Goal: Task Accomplishment & Management: Complete application form

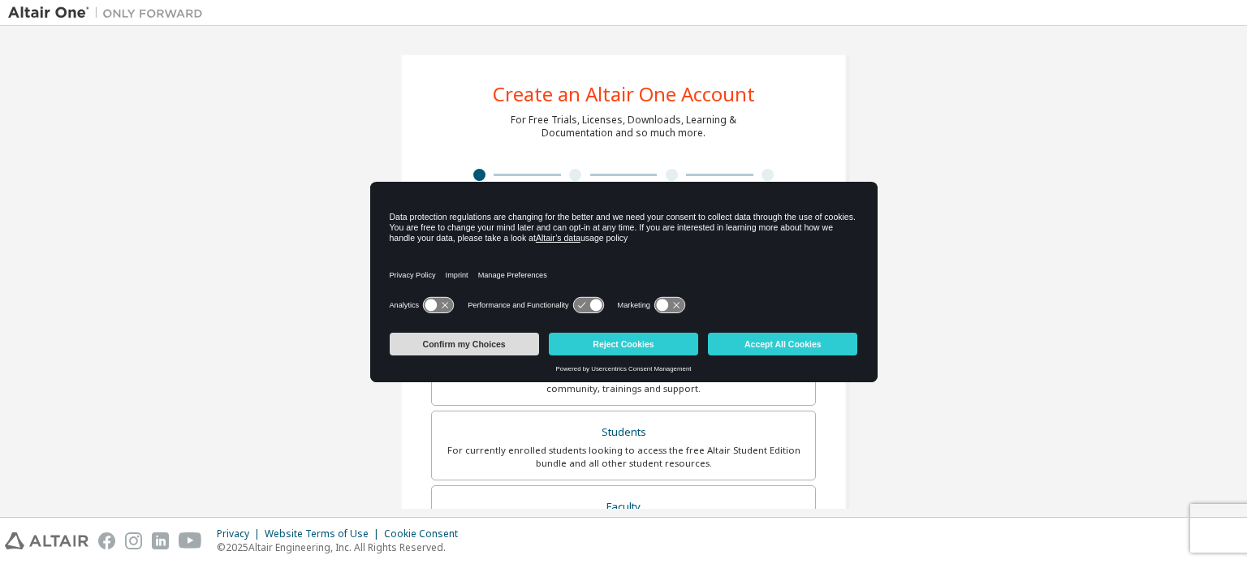
click at [513, 347] on button "Confirm my Choices" at bounding box center [464, 344] width 149 height 23
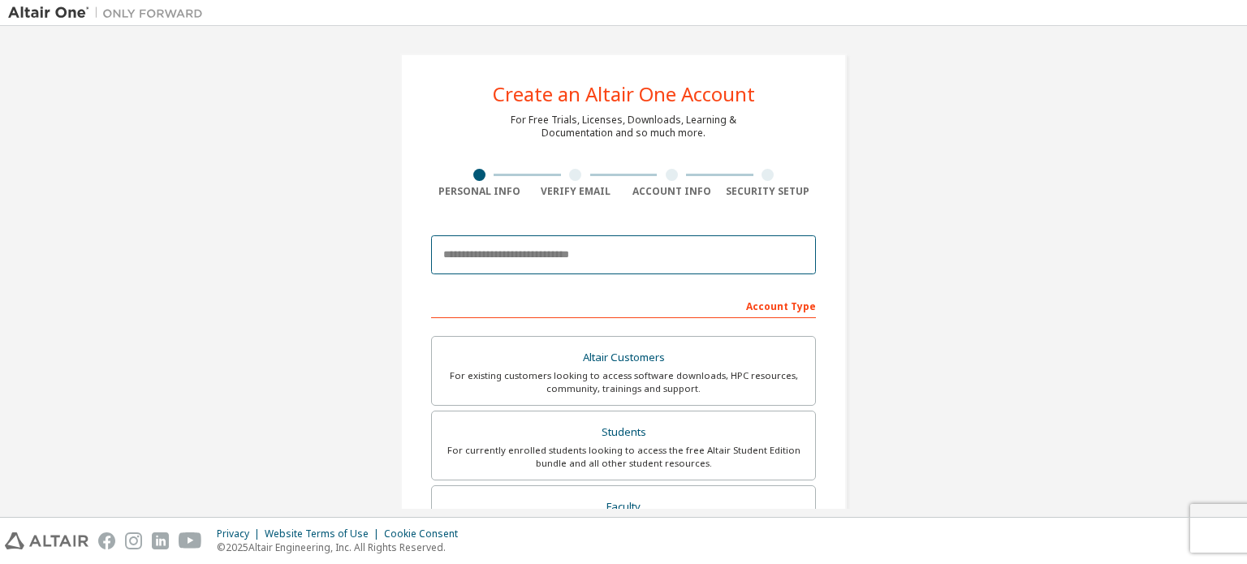
click at [575, 251] on input "email" at bounding box center [623, 254] width 385 height 39
type input "**********"
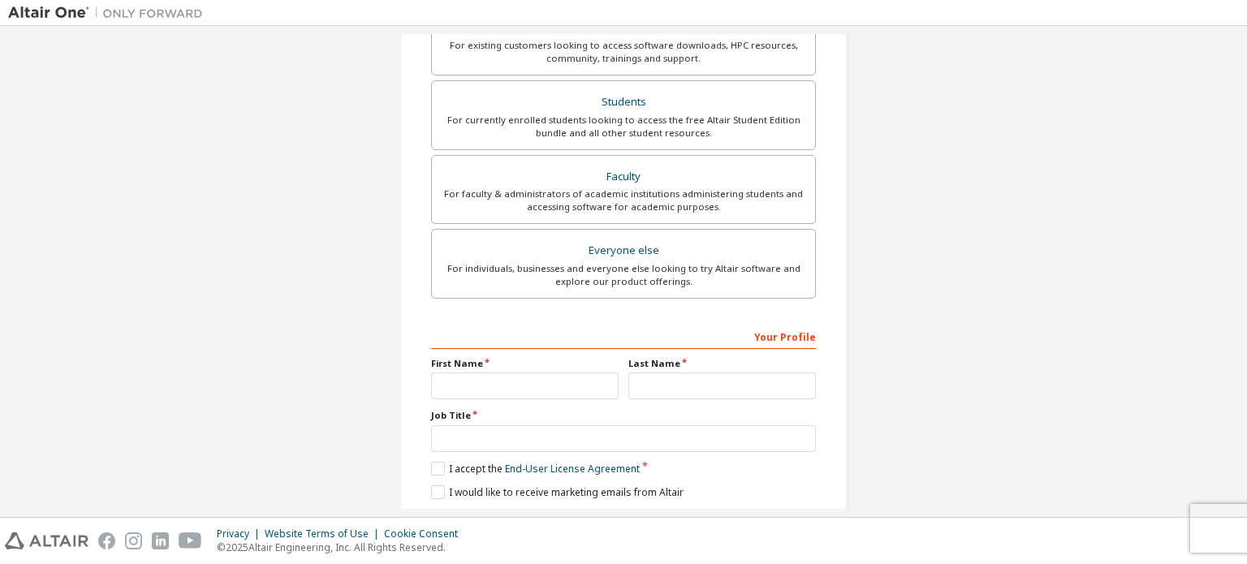
scroll to position [138, 0]
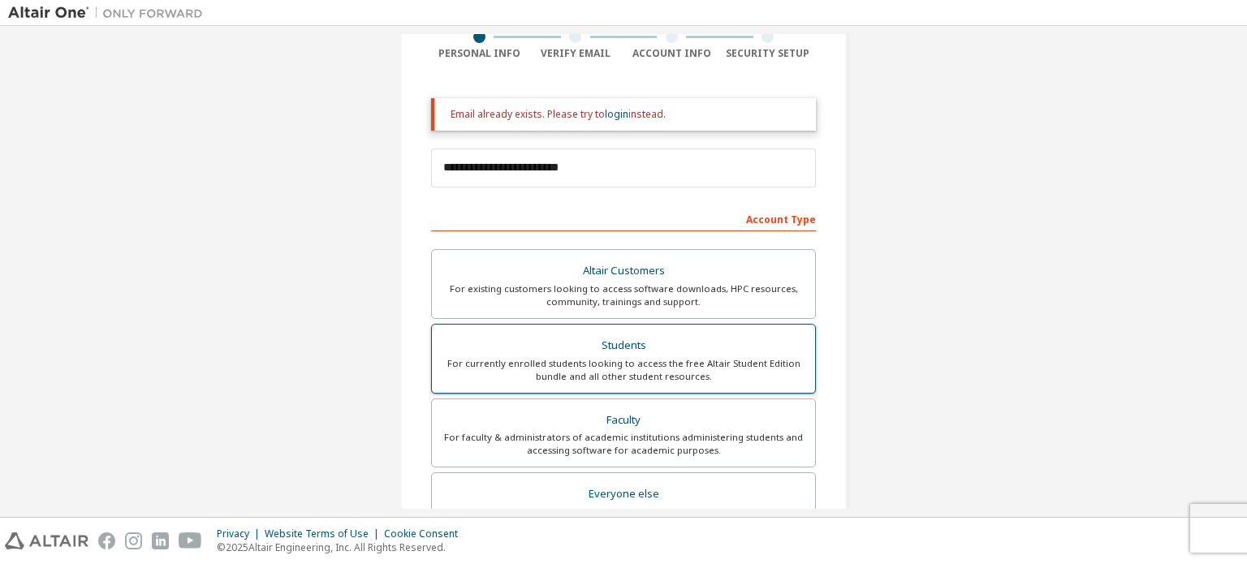
click at [676, 369] on div "For currently enrolled students looking to access the free Altair Student Editi…" at bounding box center [624, 370] width 364 height 26
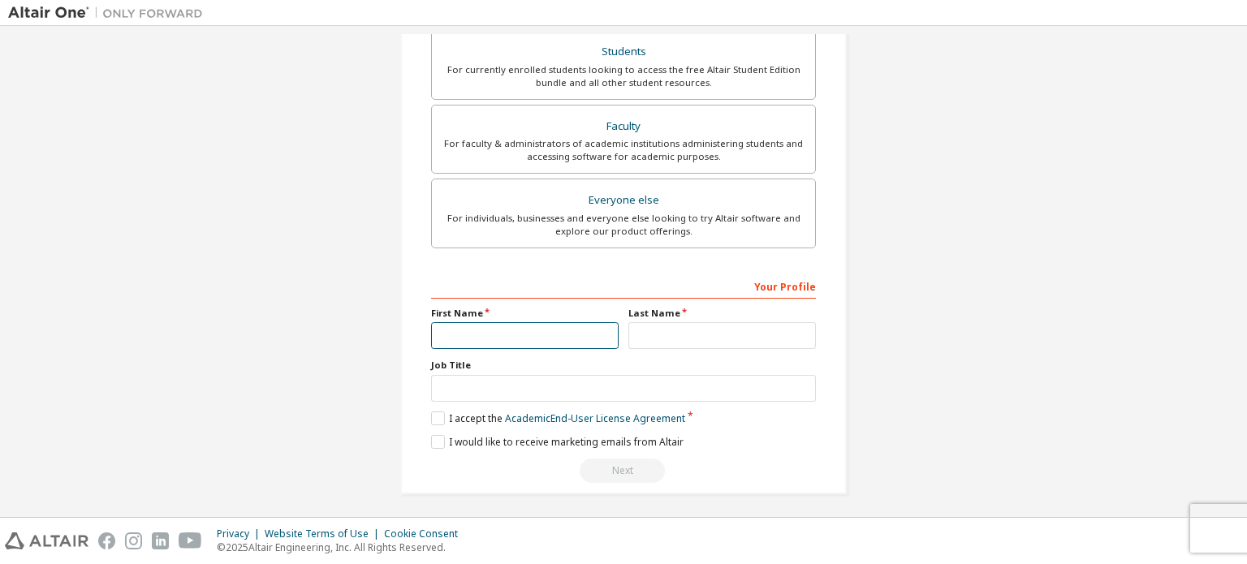
click at [529, 334] on input "text" at bounding box center [525, 335] width 188 height 27
type input "**"
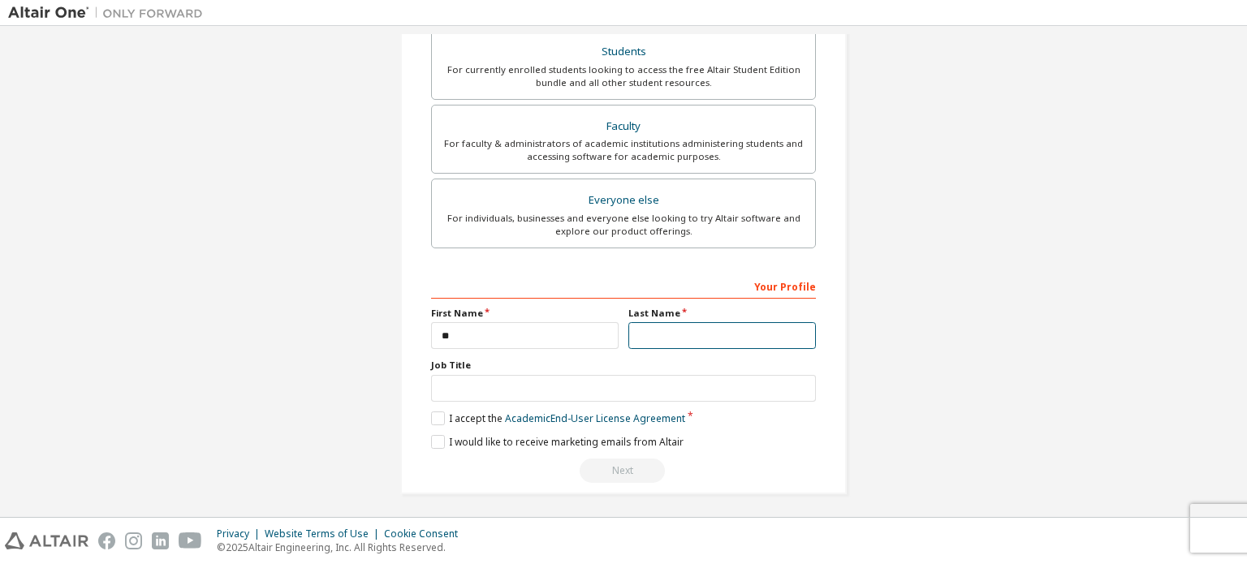
click at [694, 322] on input "text" at bounding box center [723, 335] width 188 height 27
type input "*"
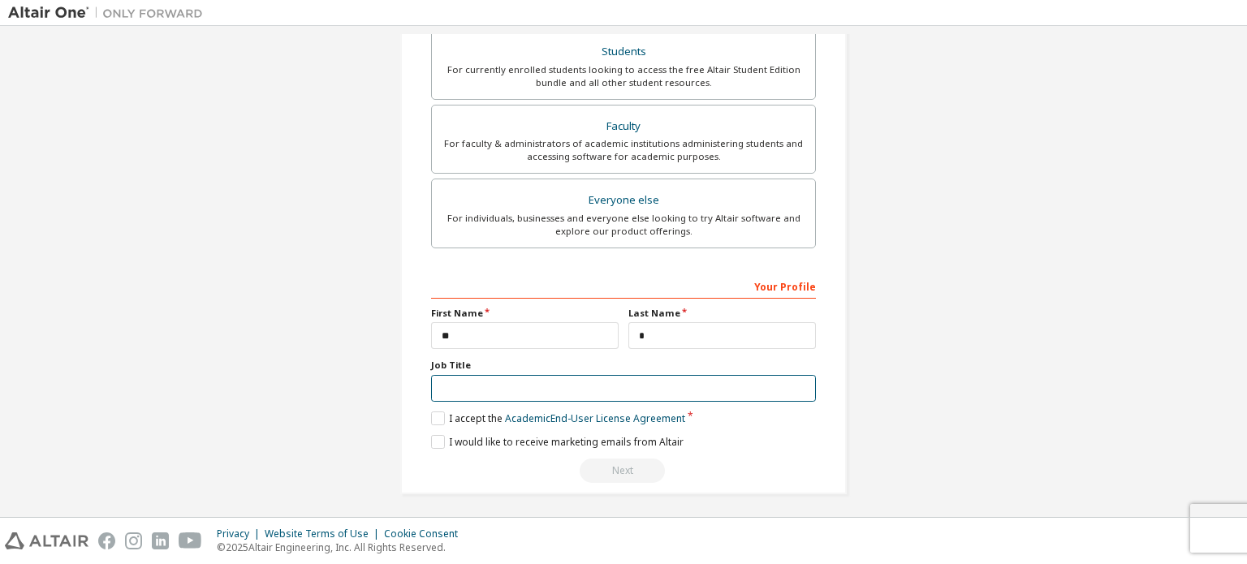
click at [637, 387] on input "text" at bounding box center [623, 388] width 385 height 27
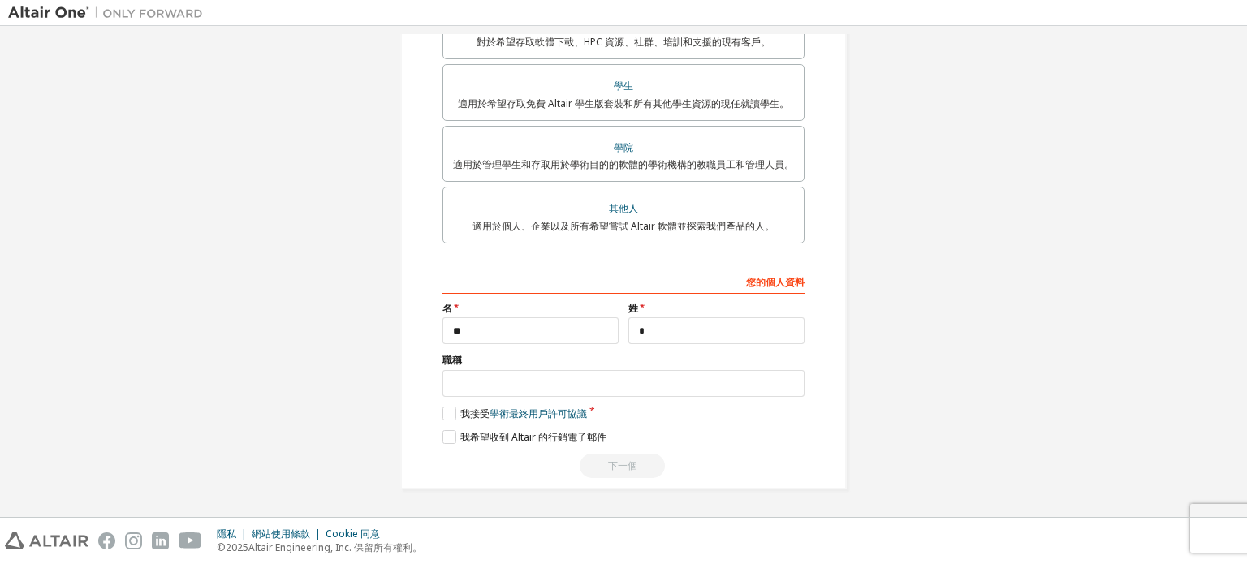
scroll to position [387, 0]
click at [446, 412] on label "我接受 學術 最終用戶許可協議" at bounding box center [515, 415] width 145 height 14
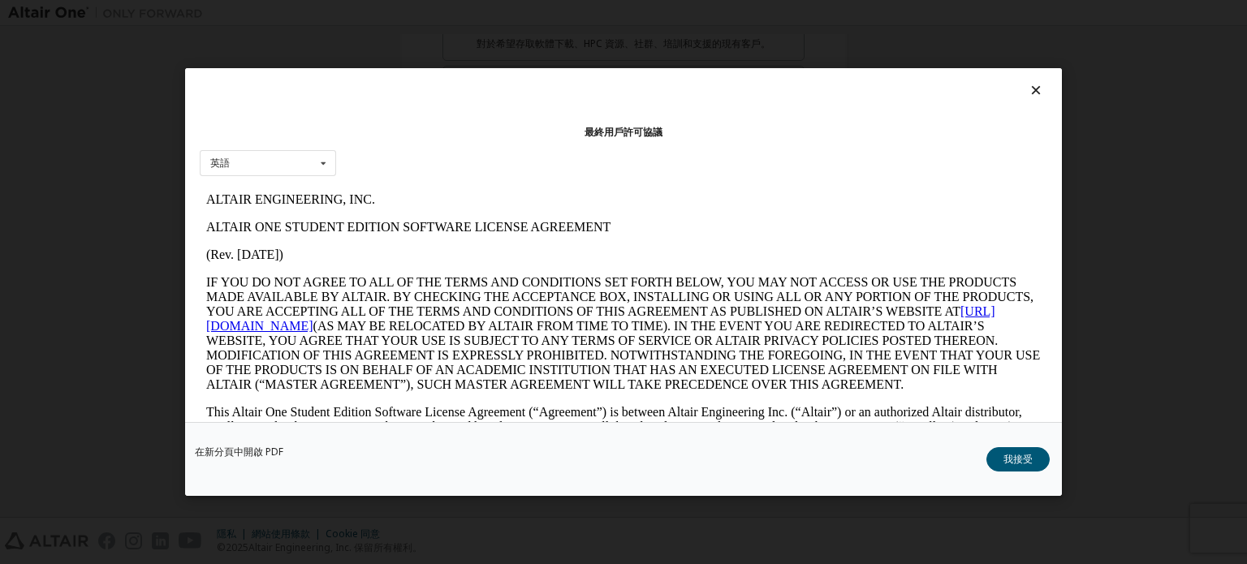
scroll to position [0, 0]
click at [1005, 451] on button "我接受" at bounding box center [1018, 459] width 63 height 24
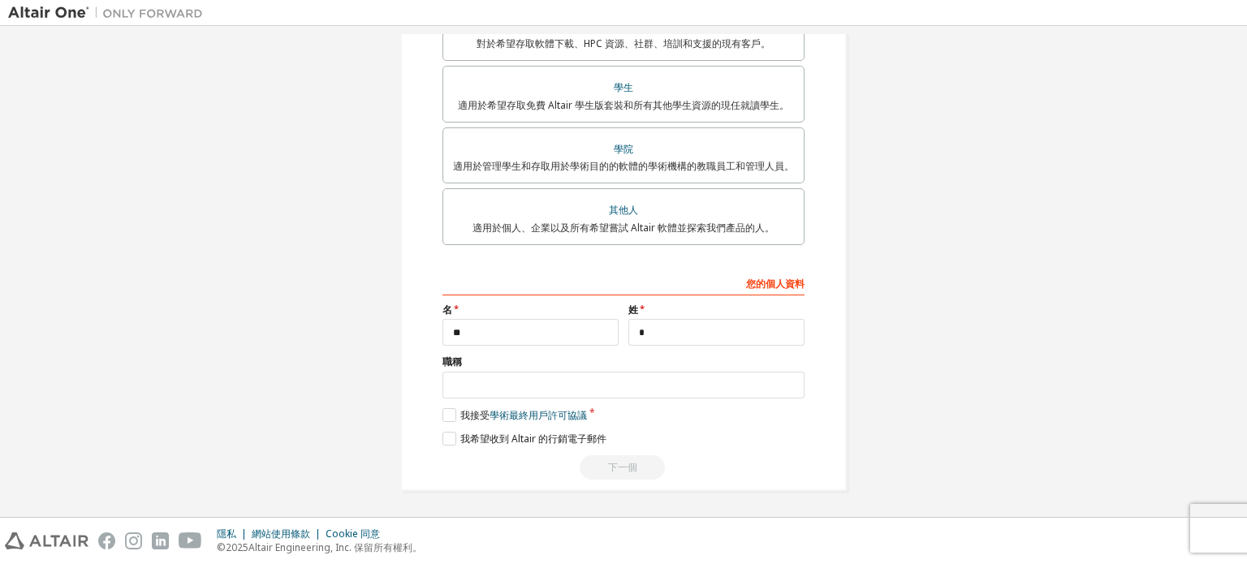
click at [627, 470] on div "下一個" at bounding box center [624, 468] width 362 height 24
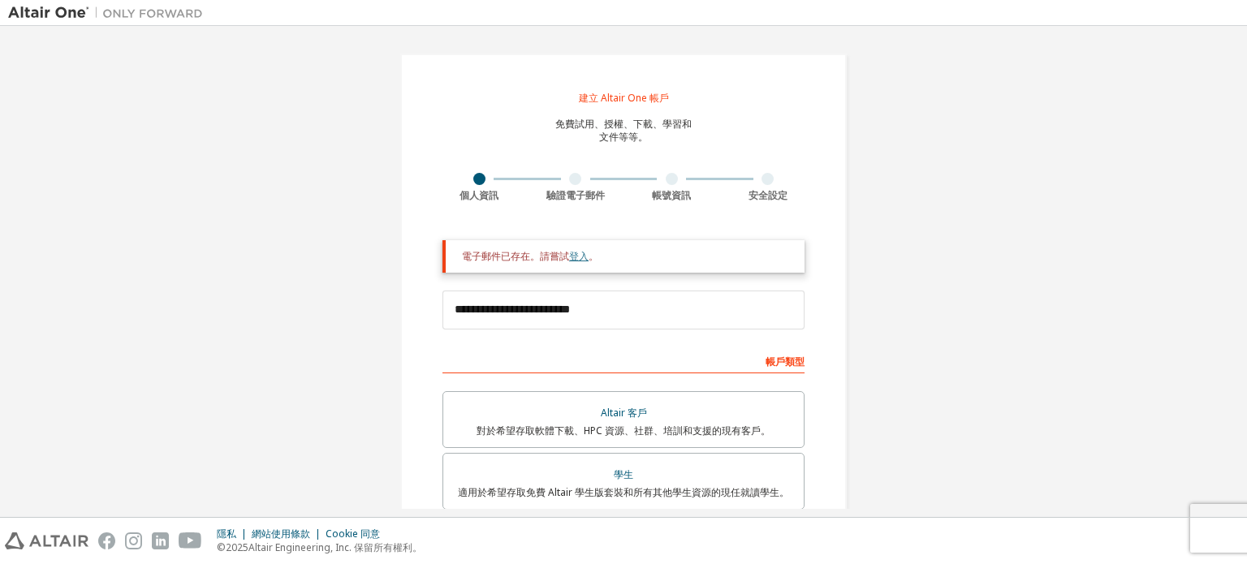
click at [571, 259] on font "登入" at bounding box center [578, 256] width 19 height 14
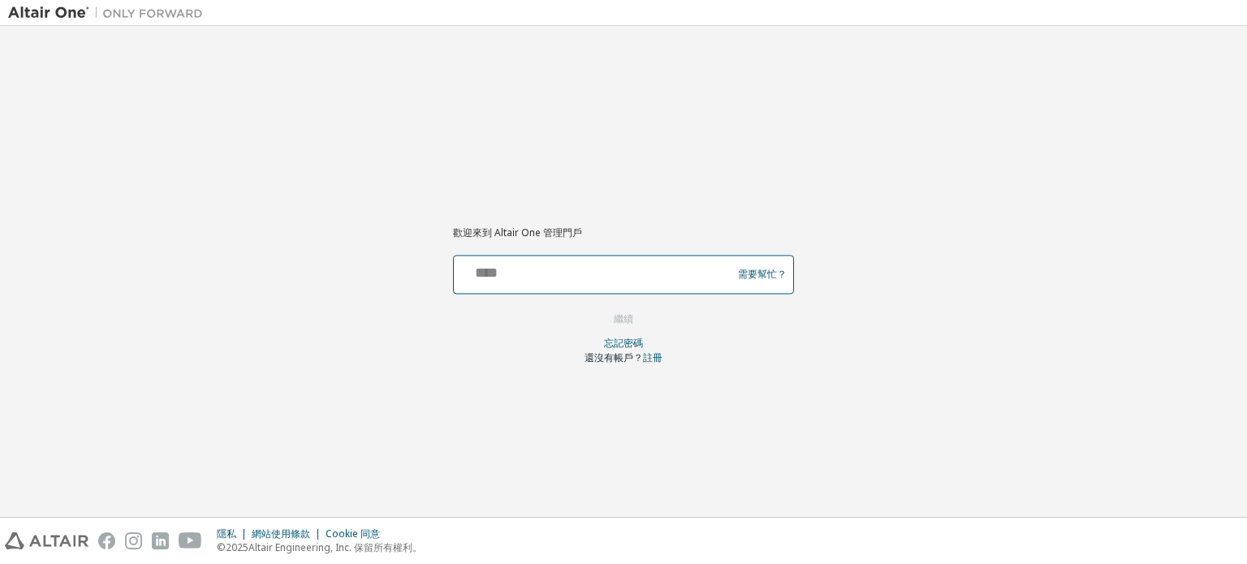
click at [650, 274] on input "text" at bounding box center [595, 271] width 270 height 24
type input "**********"
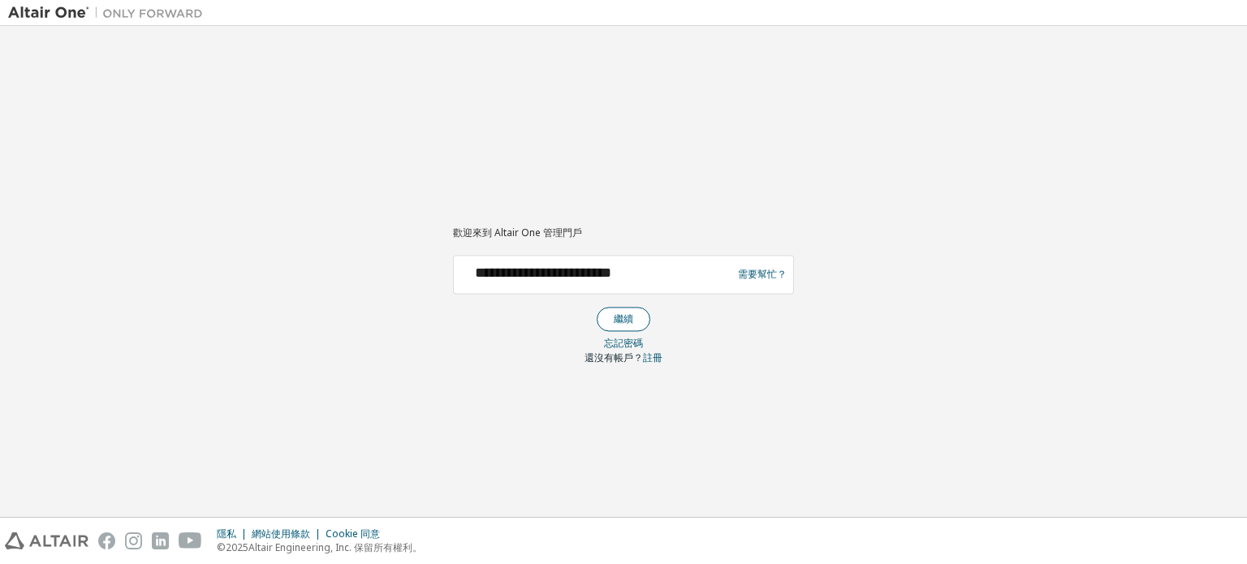
click at [631, 320] on font "繼續" at bounding box center [623, 319] width 19 height 14
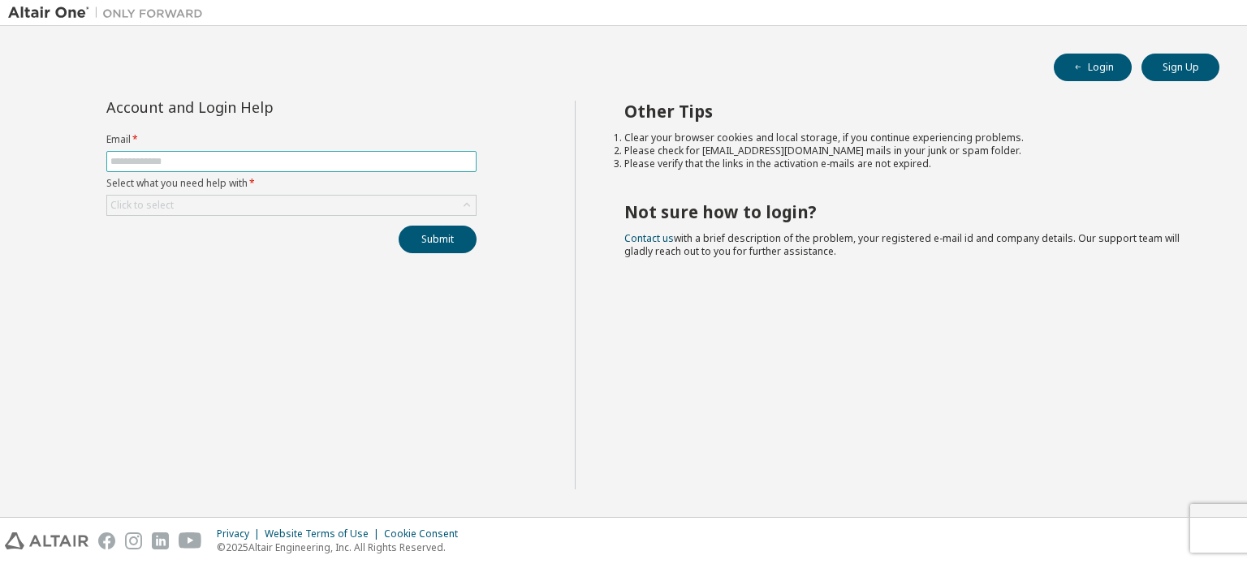
click at [269, 158] on input "text" at bounding box center [291, 161] width 362 height 13
type input "**********"
click at [442, 203] on div "Click to select" at bounding box center [291, 205] width 369 height 19
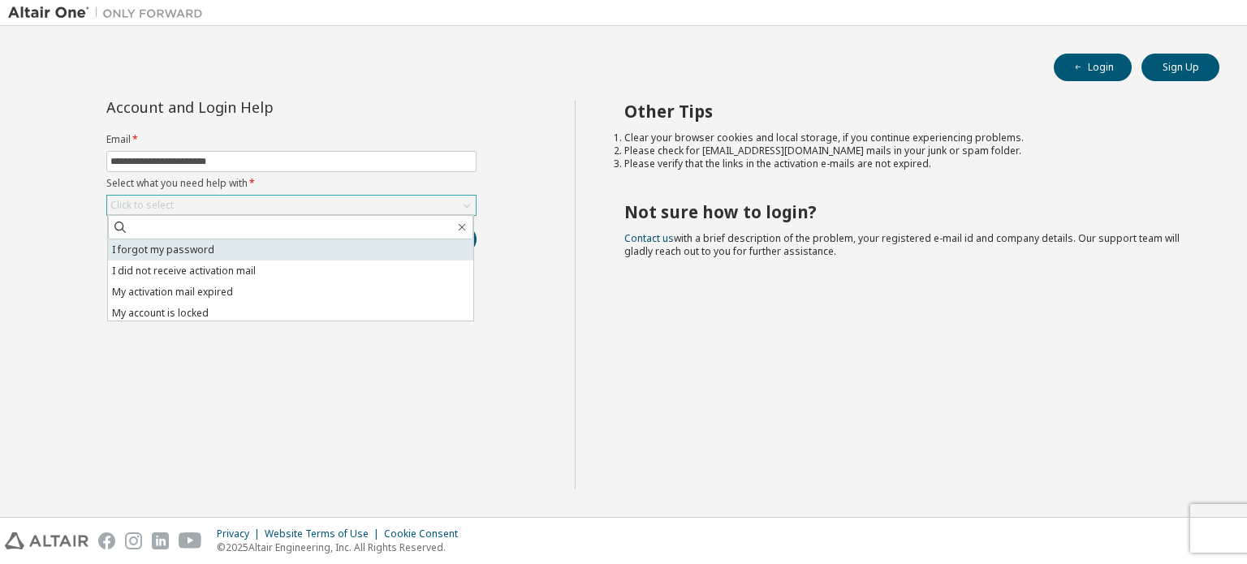
click at [396, 253] on li "I forgot my password" at bounding box center [290, 250] width 365 height 21
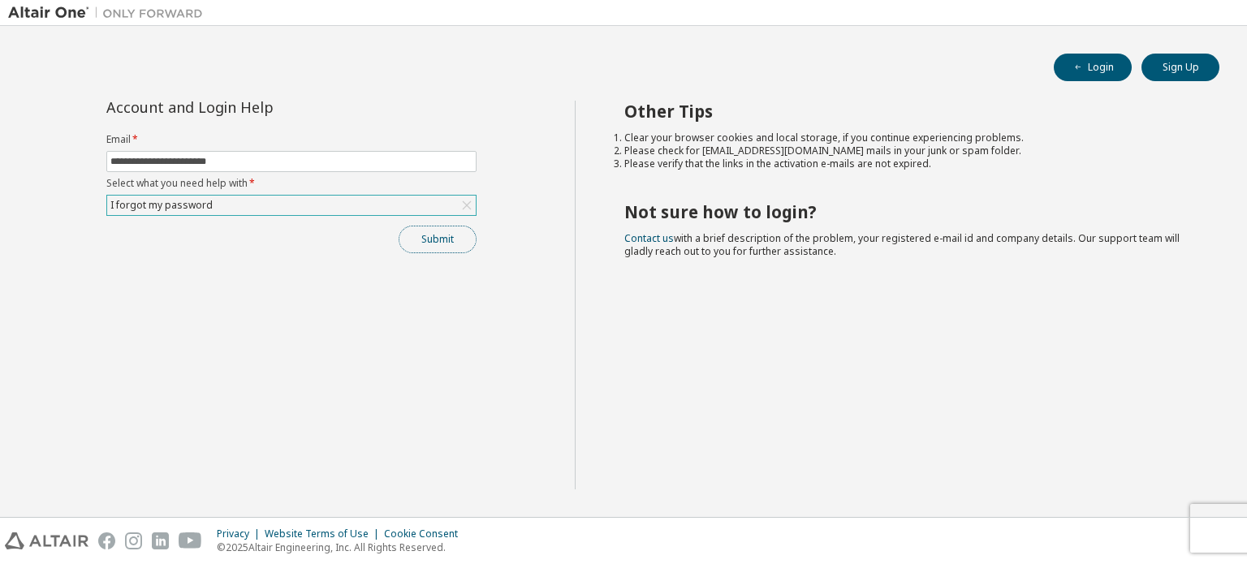
click at [461, 233] on button "Submit" at bounding box center [438, 240] width 78 height 28
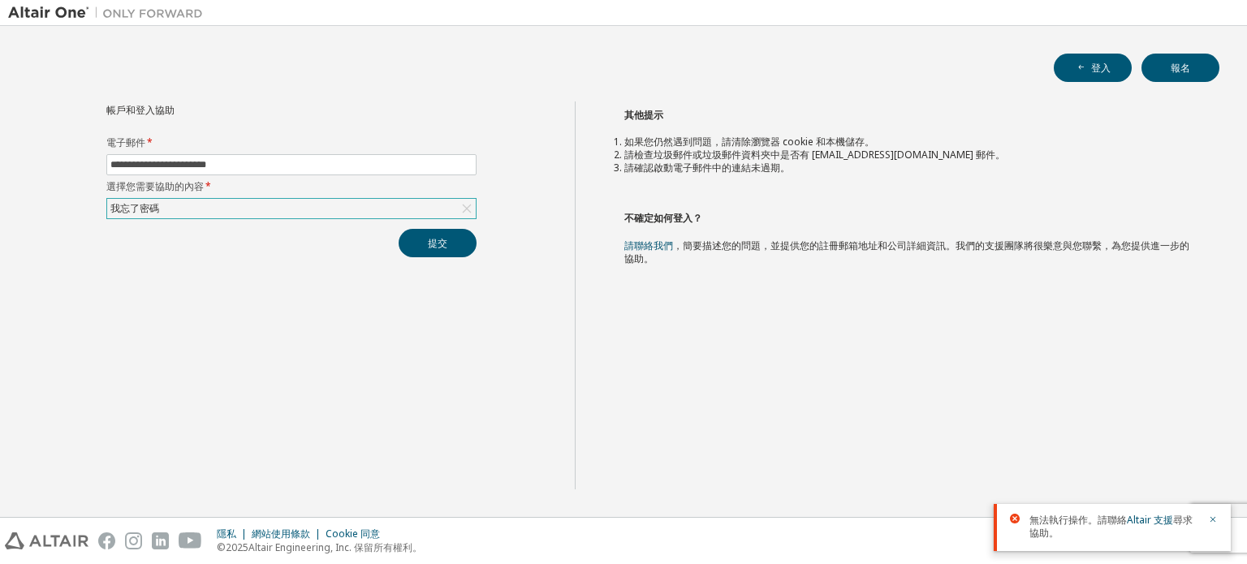
click at [888, 181] on div "其他提示 如果您仍然遇到問題，請清除瀏覽器 cookie 和本機儲存。 請檢查垃圾郵件或垃圾郵件資料夾中是否有 noreply@okta.com 郵件。 請確…" at bounding box center [907, 296] width 665 height 388
click at [1084, 71] on icon "button" at bounding box center [1082, 68] width 10 height 10
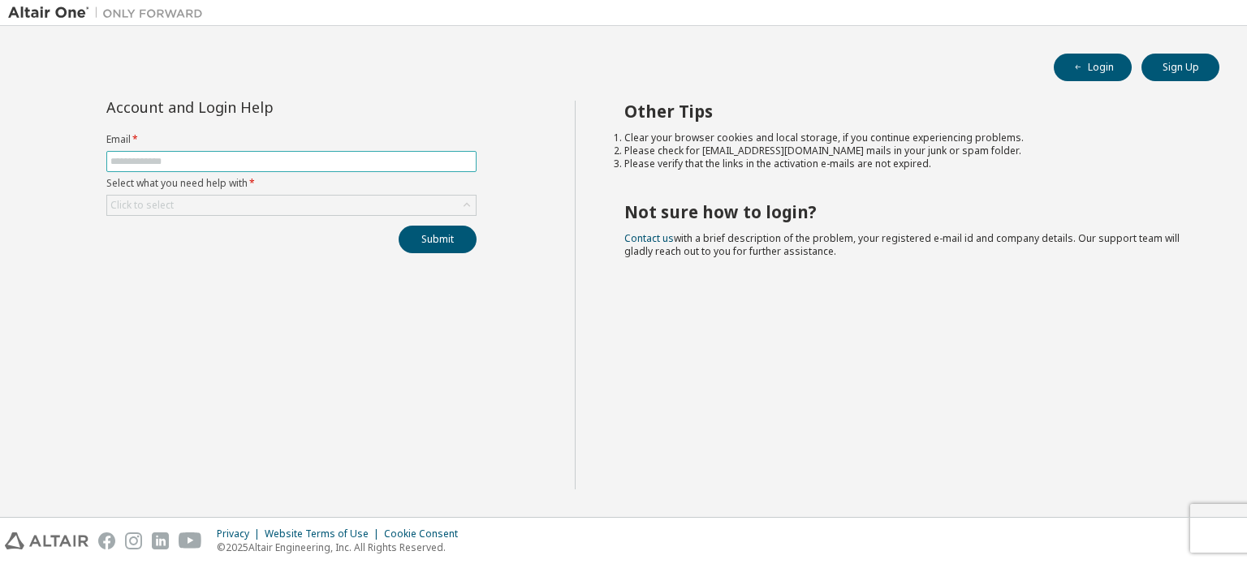
click at [341, 162] on input "text" at bounding box center [291, 161] width 362 height 13
type input "**********"
click at [305, 213] on div "Click to select" at bounding box center [291, 205] width 369 height 19
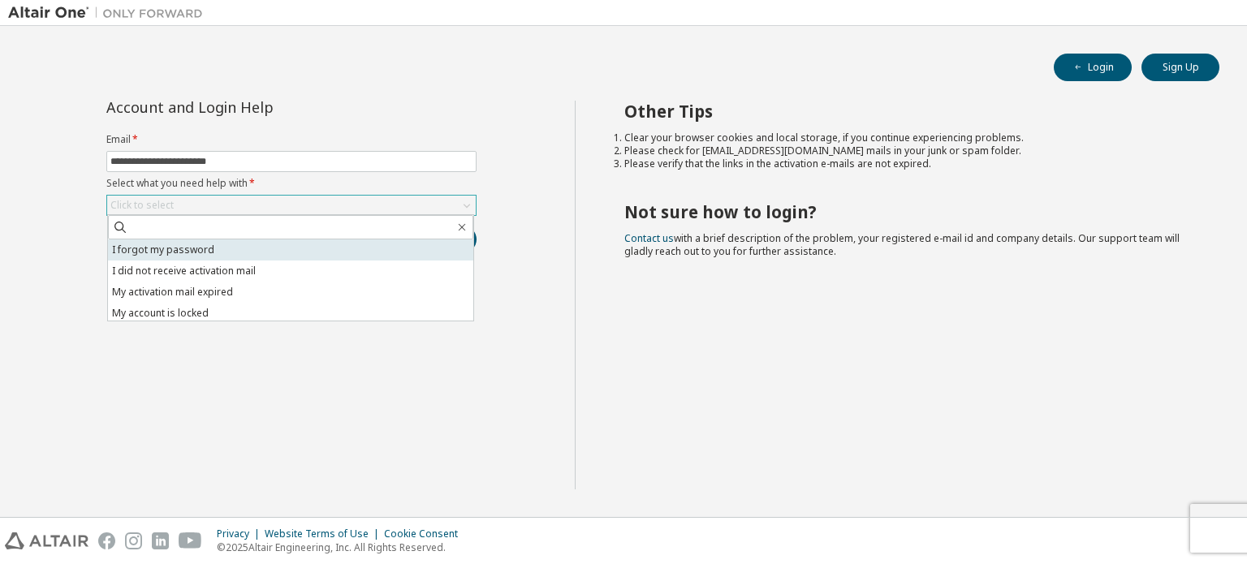
click at [283, 254] on li "I forgot my password" at bounding box center [290, 250] width 365 height 21
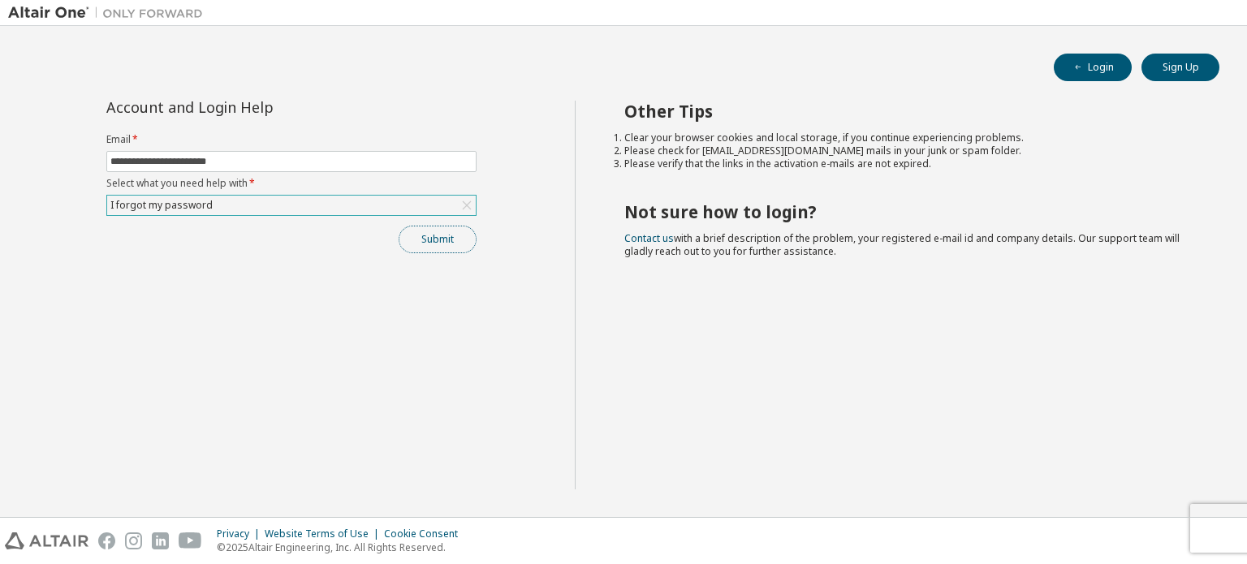
click at [446, 241] on button "Submit" at bounding box center [438, 240] width 78 height 28
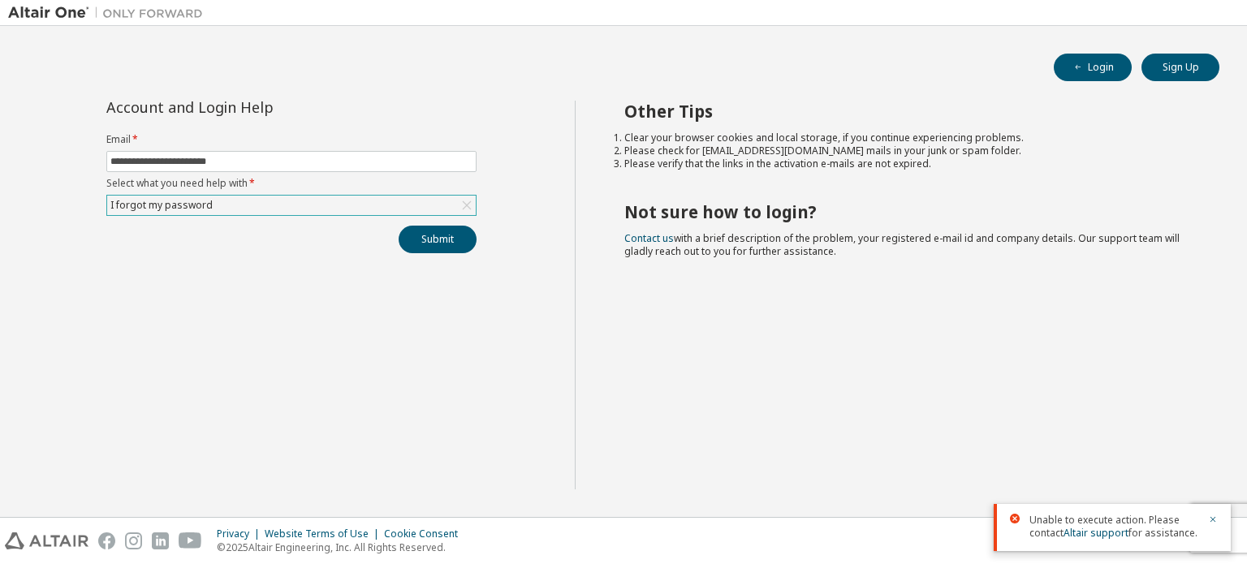
click at [1109, 540] on div at bounding box center [1114, 541] width 169 height 2
click at [1111, 538] on link "Altair support" at bounding box center [1096, 533] width 65 height 14
click at [1002, 342] on div "Other Tips Clear your browser cookies and local storage, if you continue experi…" at bounding box center [907, 295] width 665 height 389
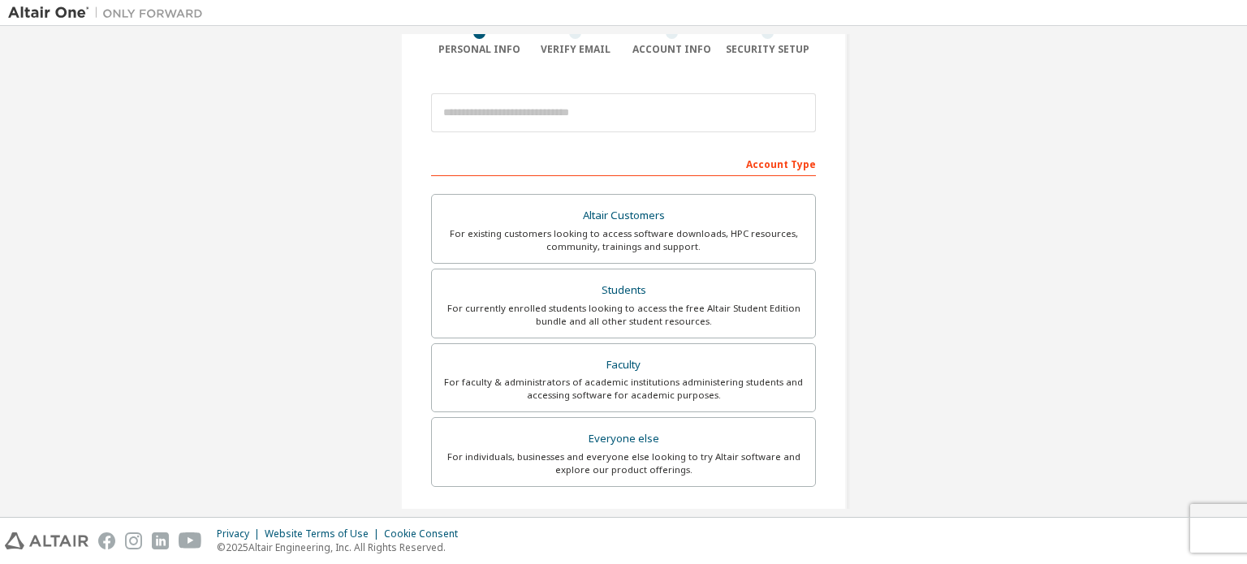
scroll to position [162, 0]
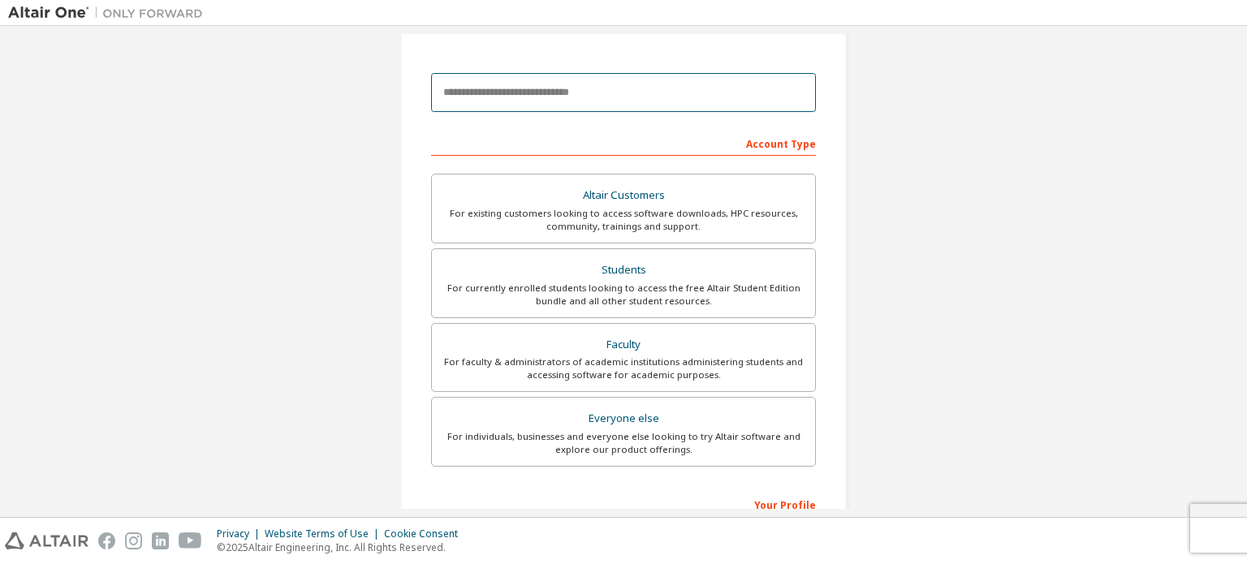
click at [576, 90] on input "email" at bounding box center [623, 92] width 385 height 39
type input "**********"
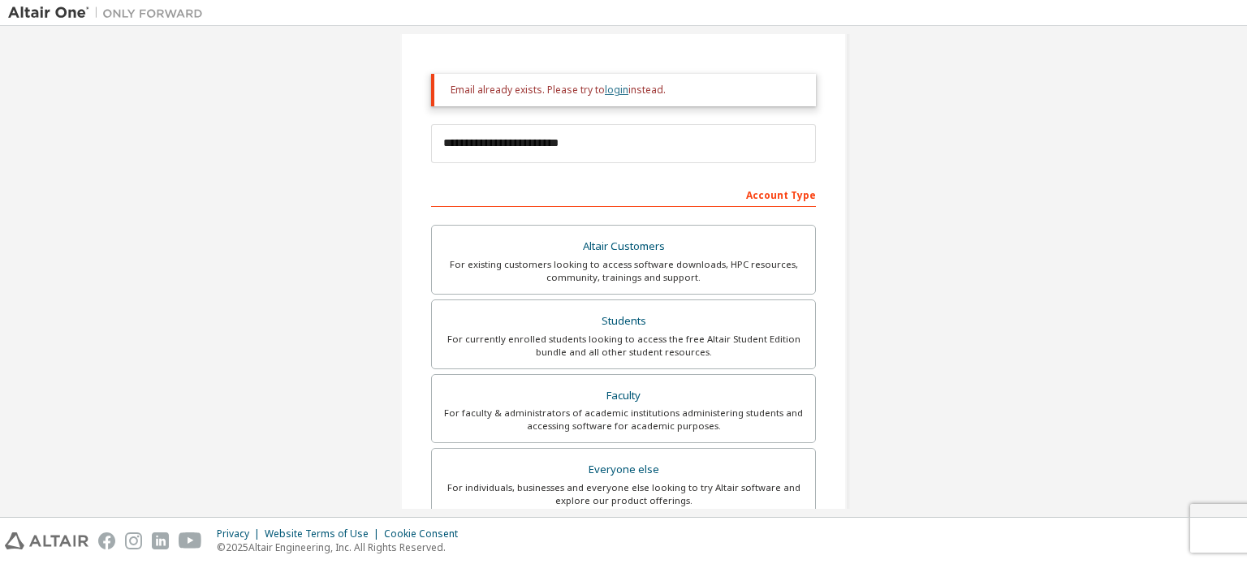
click at [611, 84] on link "login" at bounding box center [617, 90] width 24 height 14
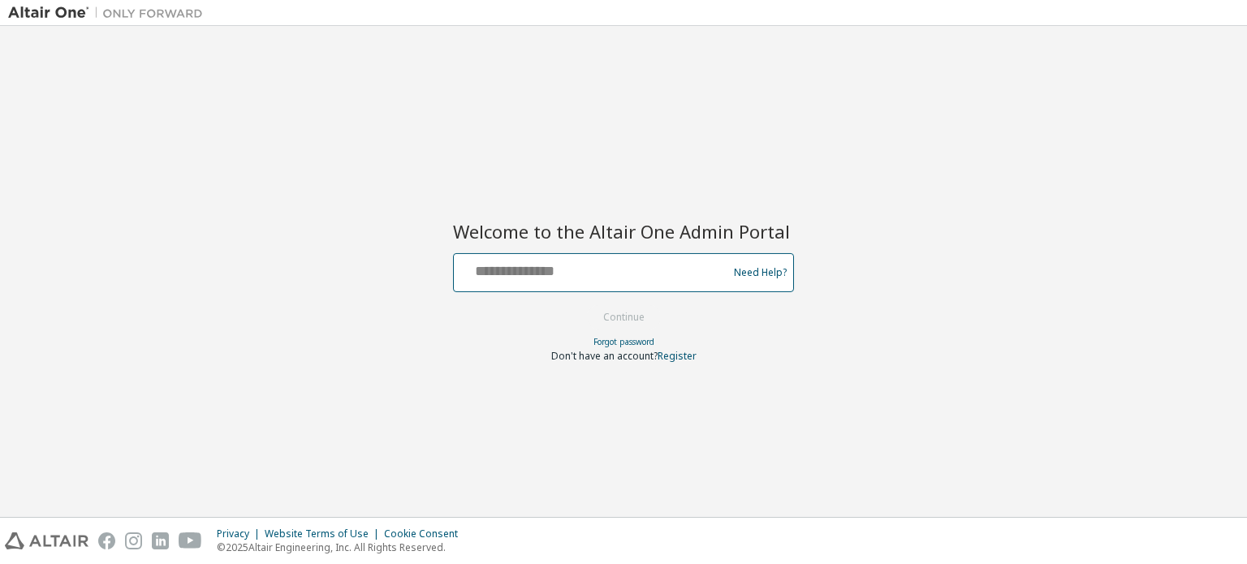
click at [675, 274] on input "text" at bounding box center [593, 269] width 266 height 24
type input "**********"
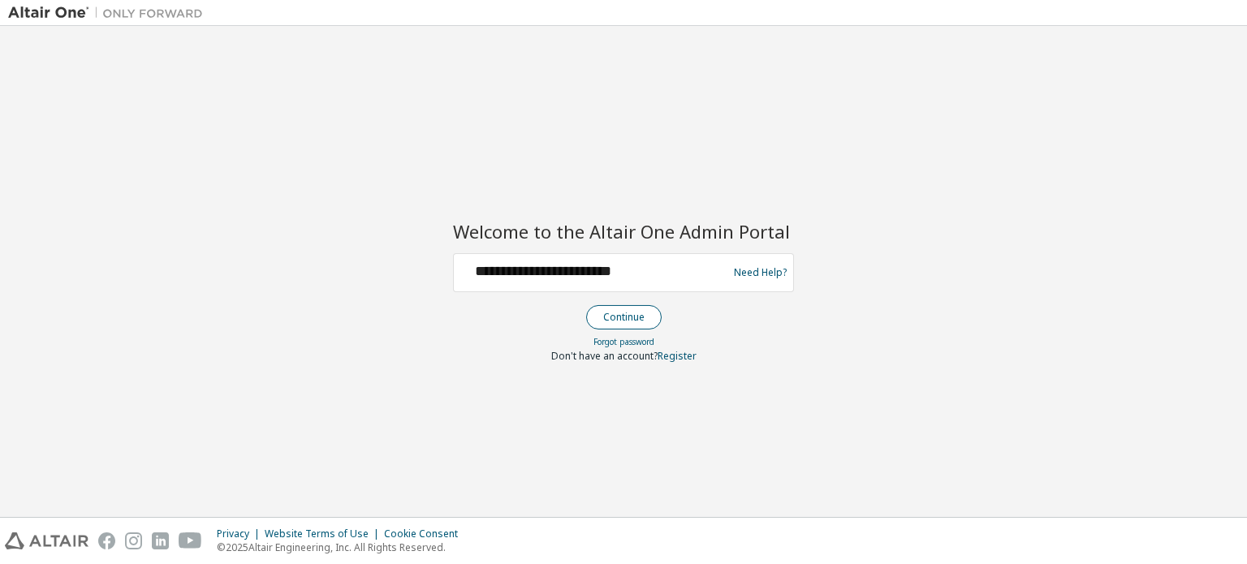
click at [617, 319] on button "Continue" at bounding box center [624, 317] width 76 height 24
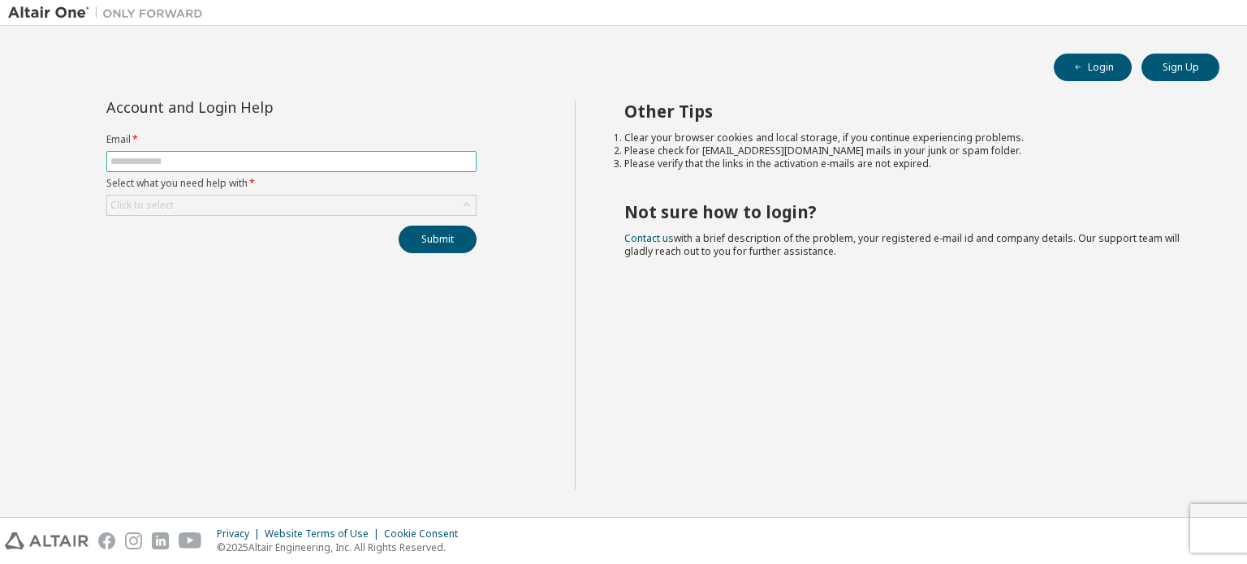
click at [284, 155] on input "text" at bounding box center [291, 161] width 362 height 13
type input "**********"
click at [286, 201] on div "Click to select" at bounding box center [291, 205] width 369 height 19
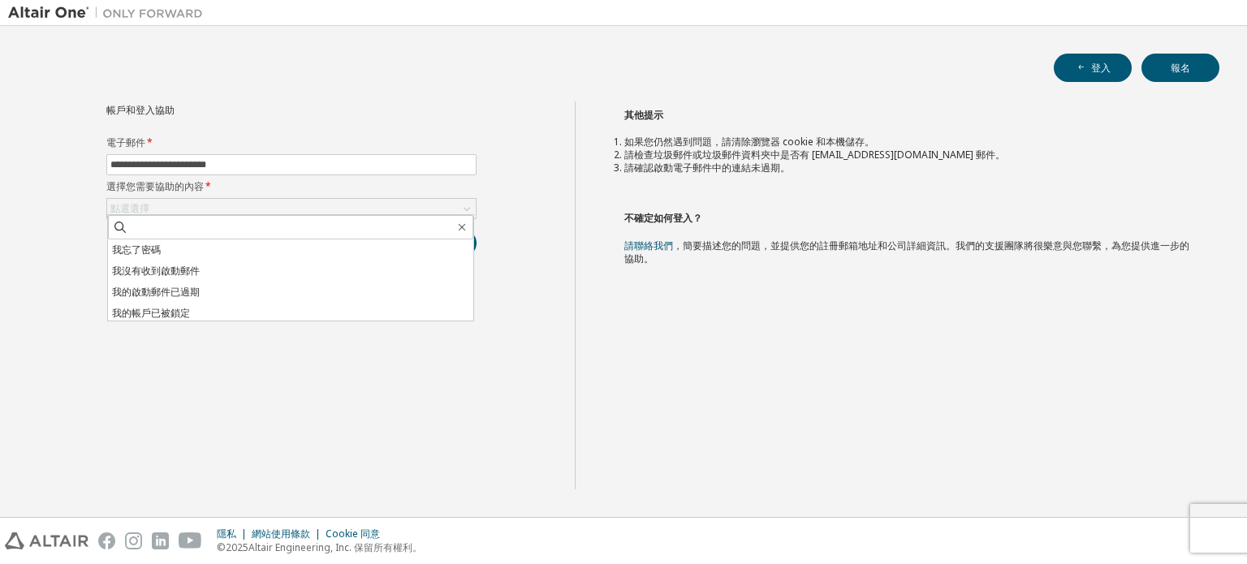
click at [259, 288] on li "我的啟動郵件已過期" at bounding box center [290, 292] width 365 height 21
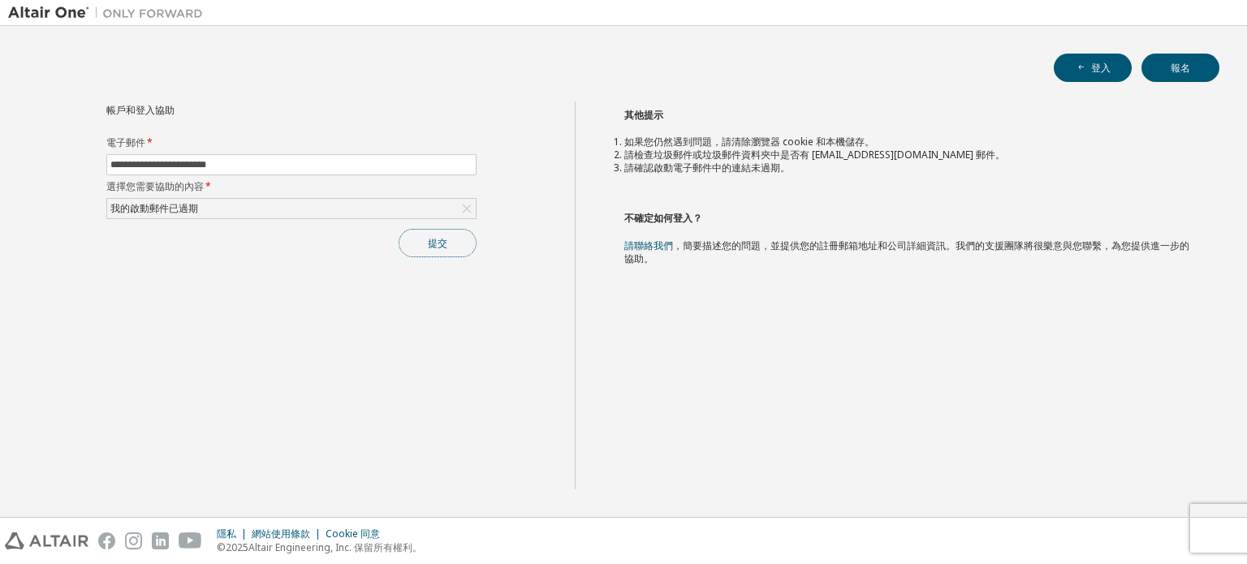
click at [452, 246] on button "提交" at bounding box center [438, 243] width 78 height 28
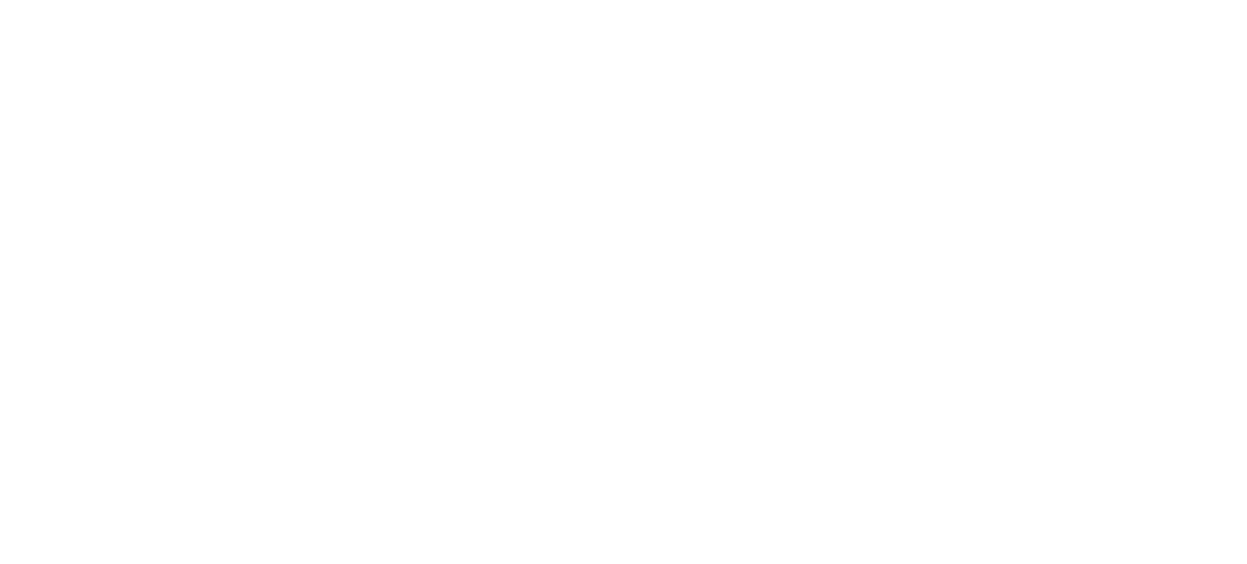
click at [678, 180] on div at bounding box center [623, 282] width 1247 height 564
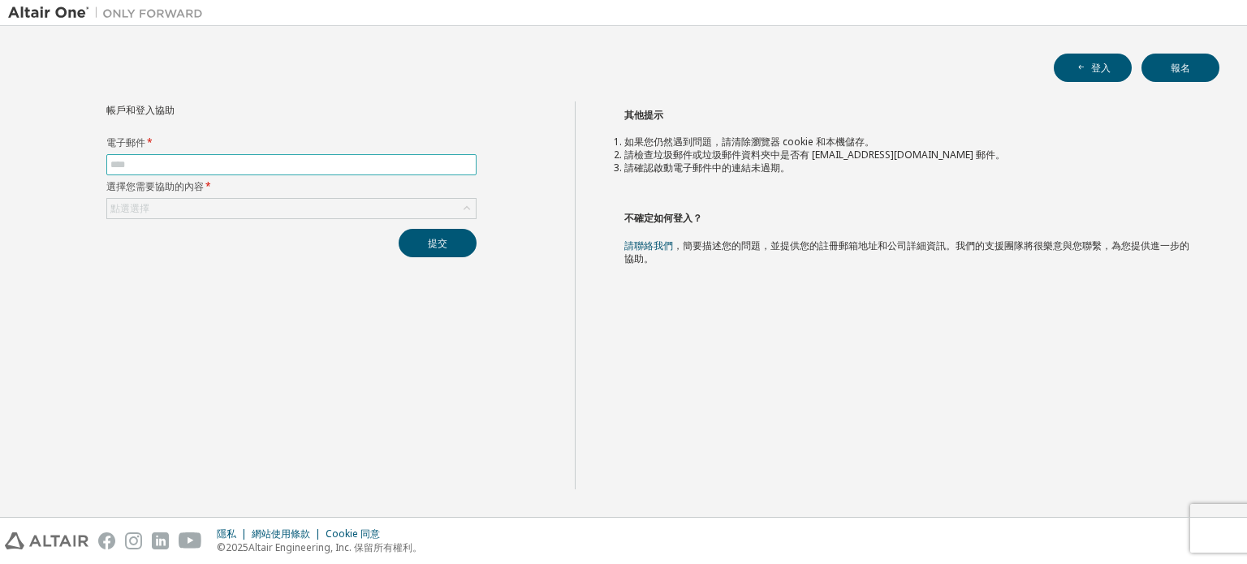
click at [292, 168] on input "text" at bounding box center [291, 164] width 362 height 13
type input "**********"
click at [274, 210] on div "點選選擇" at bounding box center [291, 208] width 369 height 19
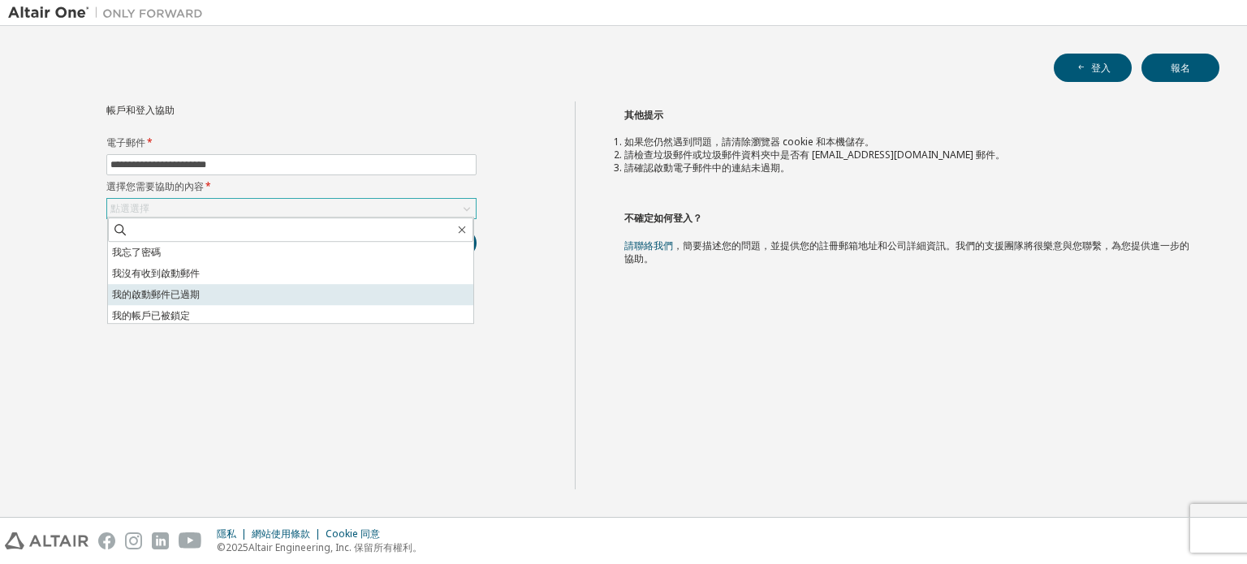
click at [235, 287] on li "我的啟動郵件已過期" at bounding box center [290, 294] width 365 height 21
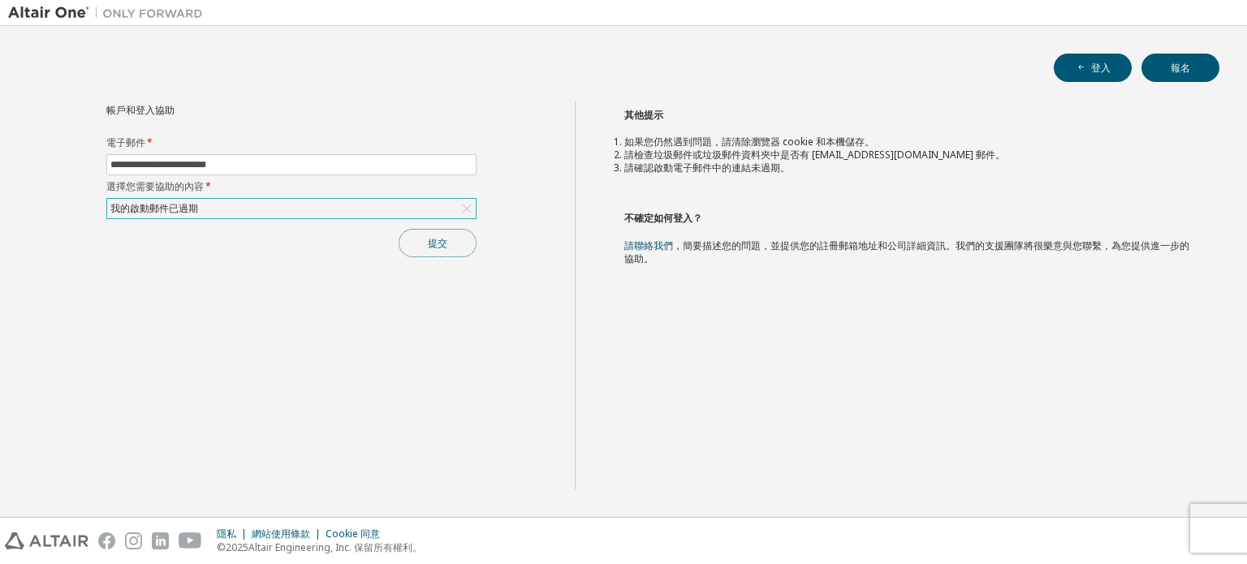
click at [435, 248] on font "提交" at bounding box center [437, 243] width 19 height 14
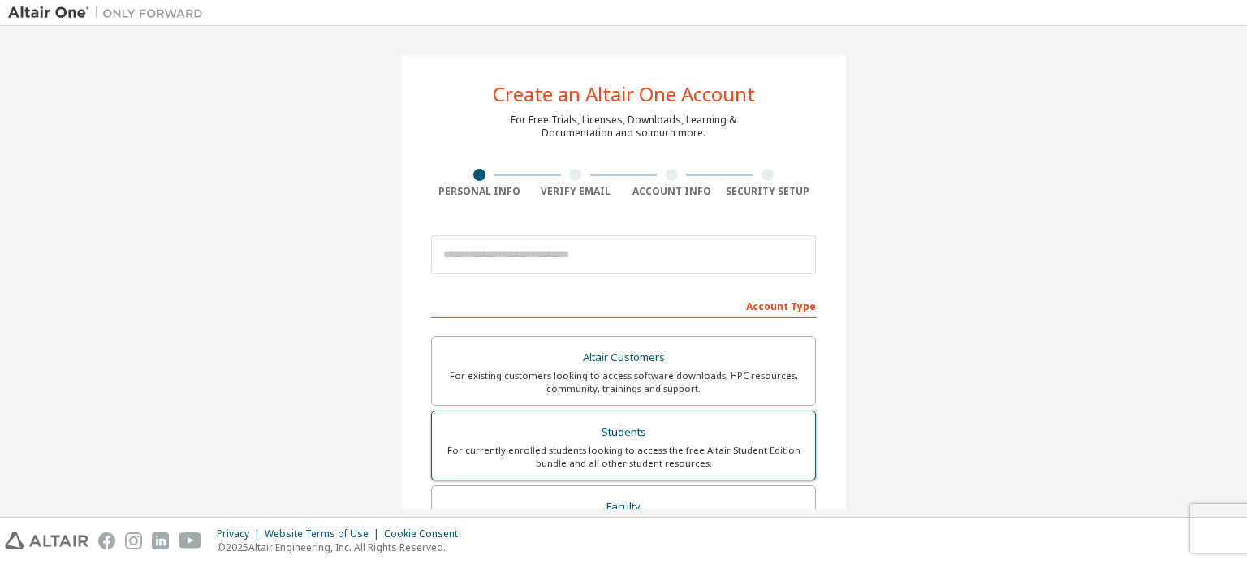
click at [625, 439] on div "Students" at bounding box center [624, 432] width 364 height 23
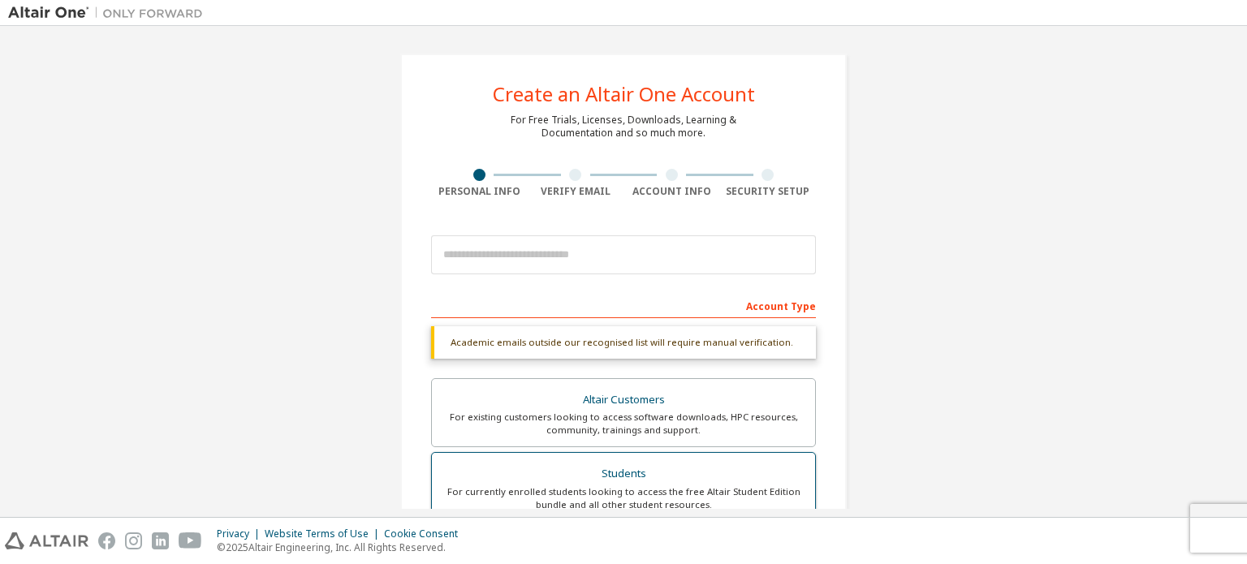
click at [638, 474] on div "Students" at bounding box center [624, 474] width 364 height 23
